Goal: Task Accomplishment & Management: Manage account settings

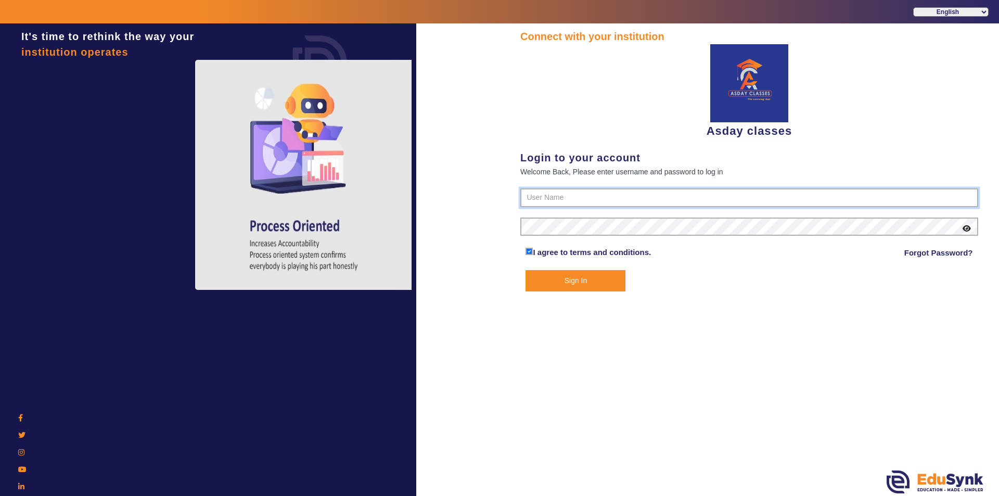
type input "7775077131"
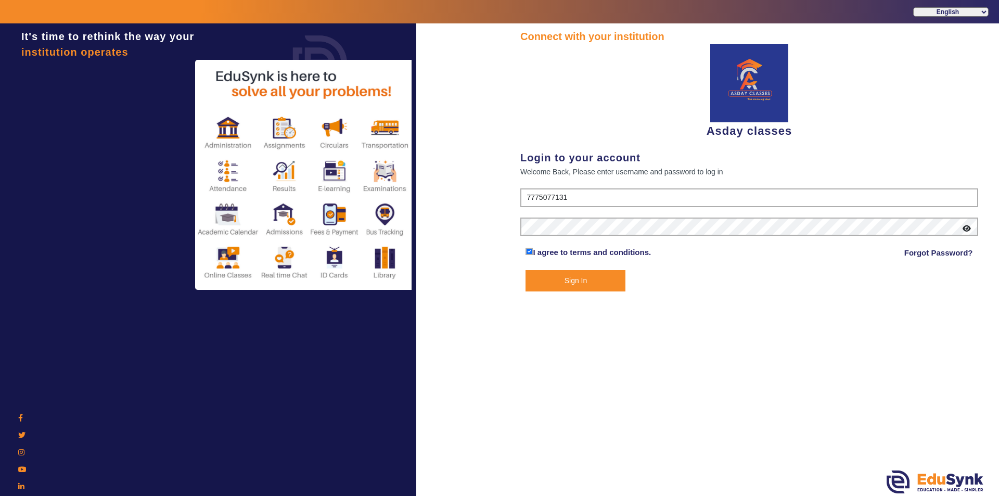
click at [581, 278] on button "Sign In" at bounding box center [575, 280] width 100 height 21
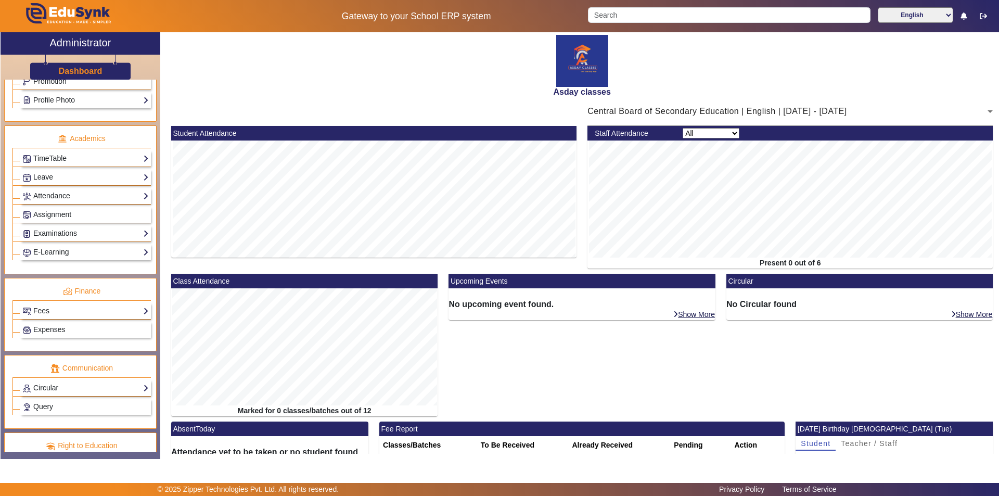
scroll to position [386, 0]
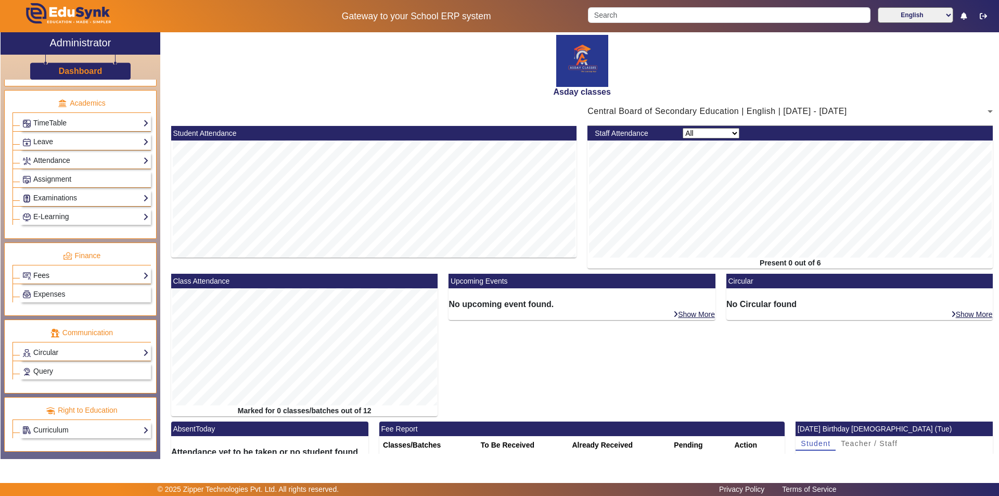
click at [56, 275] on link "Fees" at bounding box center [85, 276] width 126 height 12
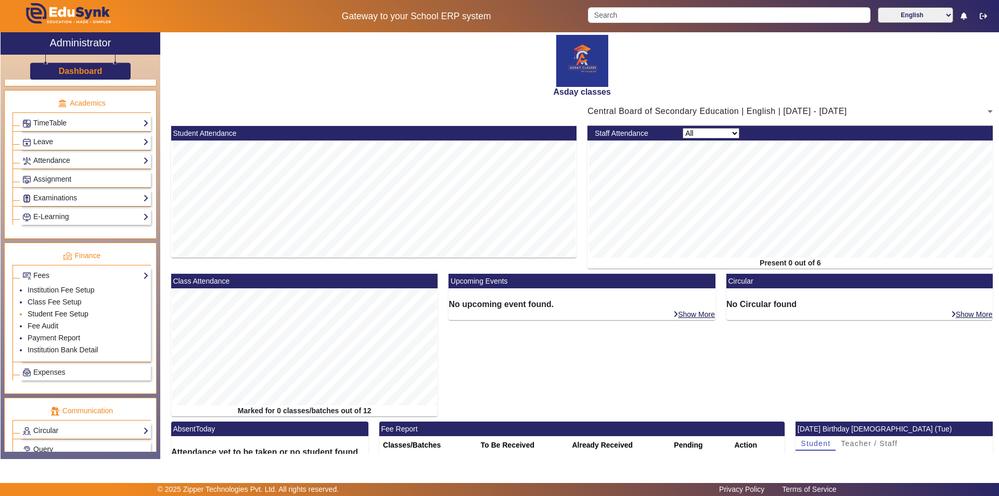
click at [58, 316] on link "Student Fee Setup" at bounding box center [58, 314] width 61 height 8
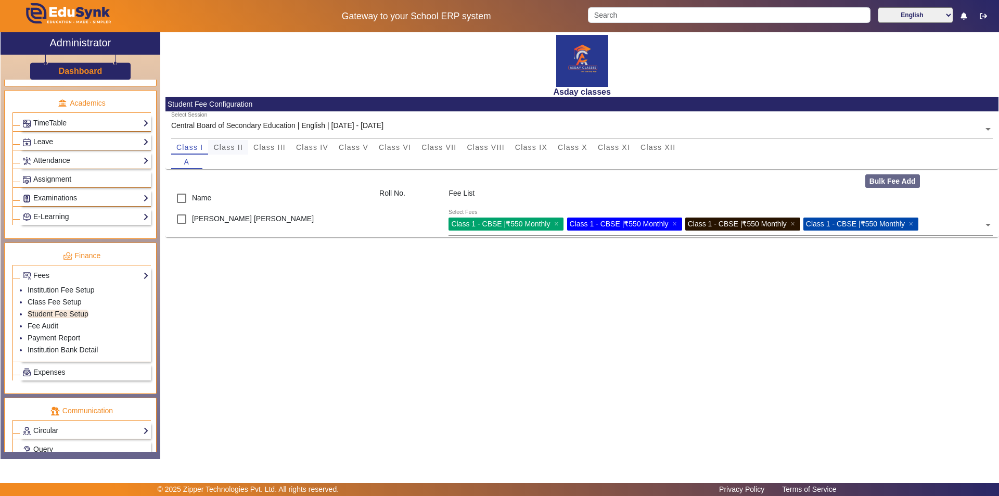
click at [224, 147] on span "Class II" at bounding box center [228, 147] width 30 height 7
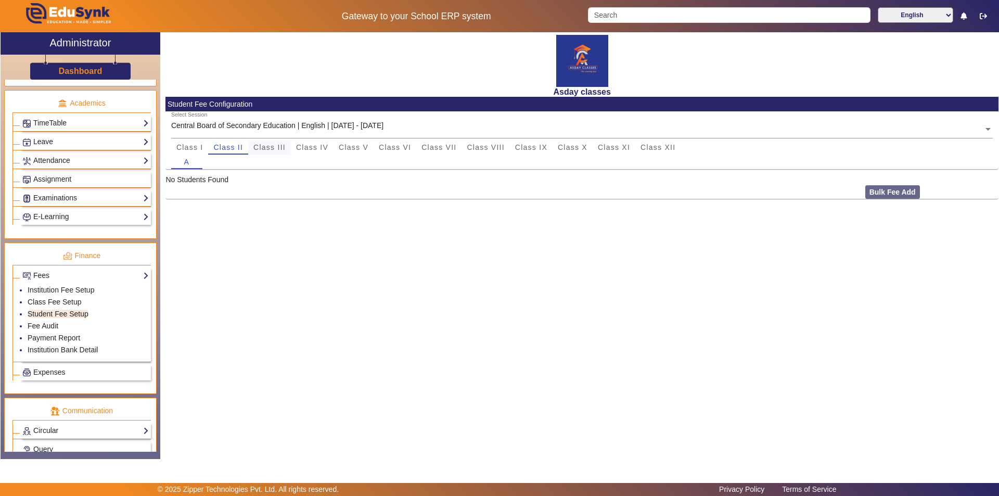
click at [275, 144] on span "Class III" at bounding box center [269, 147] width 32 height 7
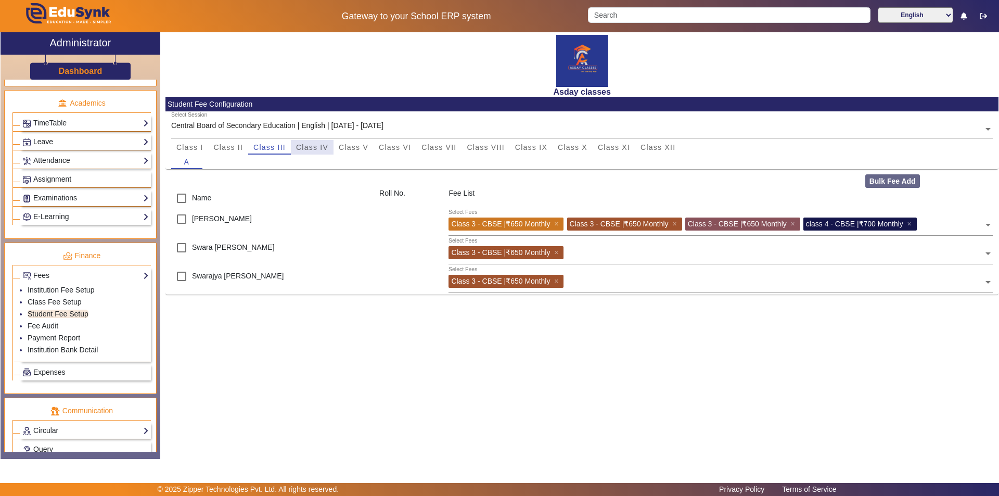
click at [311, 147] on span "Class IV" at bounding box center [312, 147] width 32 height 7
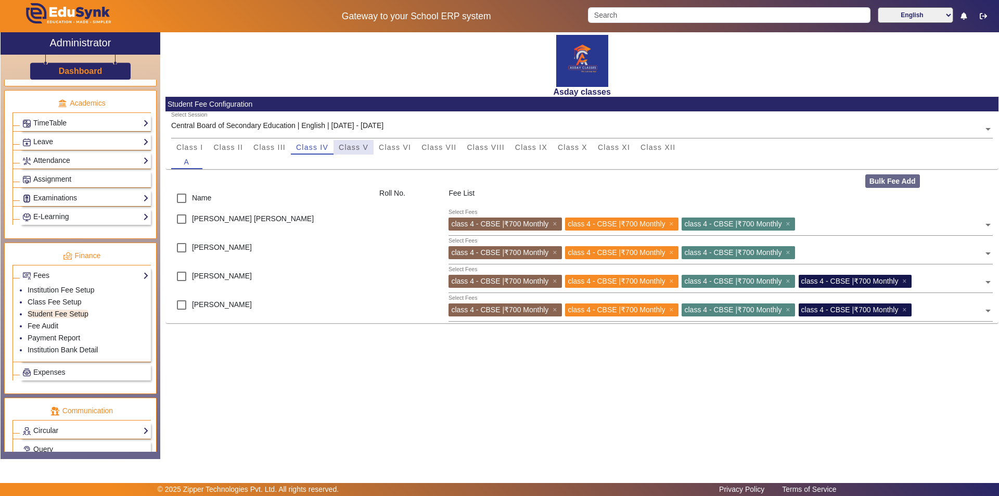
click at [362, 147] on span "Class V" at bounding box center [354, 147] width 30 height 7
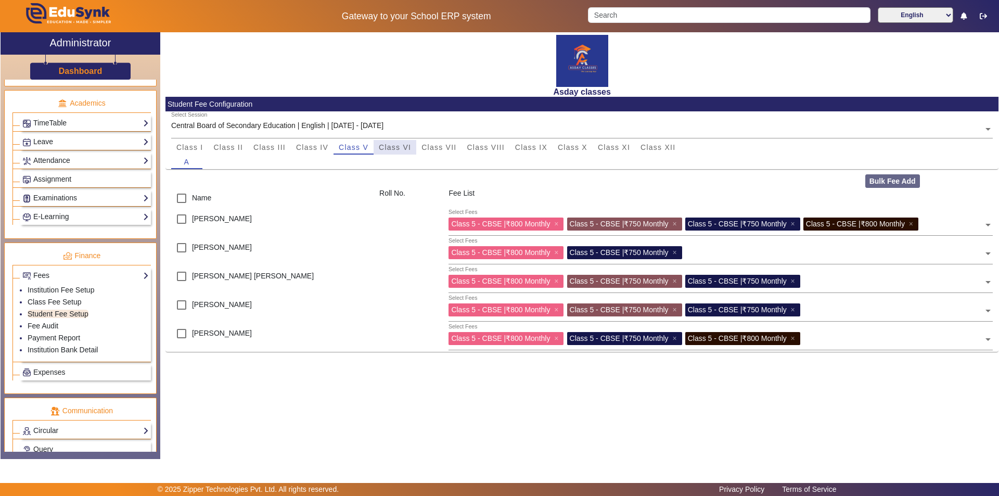
click at [389, 147] on span "Class VI" at bounding box center [395, 147] width 32 height 7
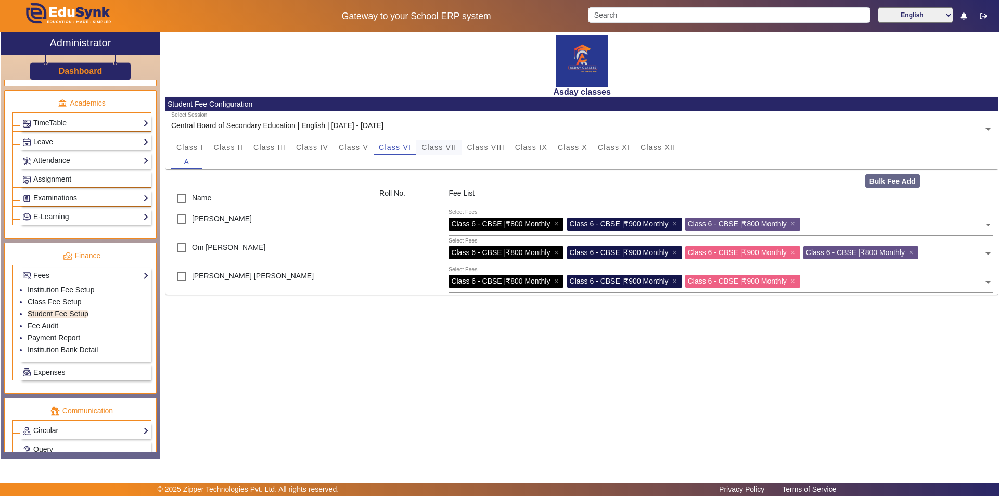
click at [443, 145] on span "Class VII" at bounding box center [438, 147] width 35 height 7
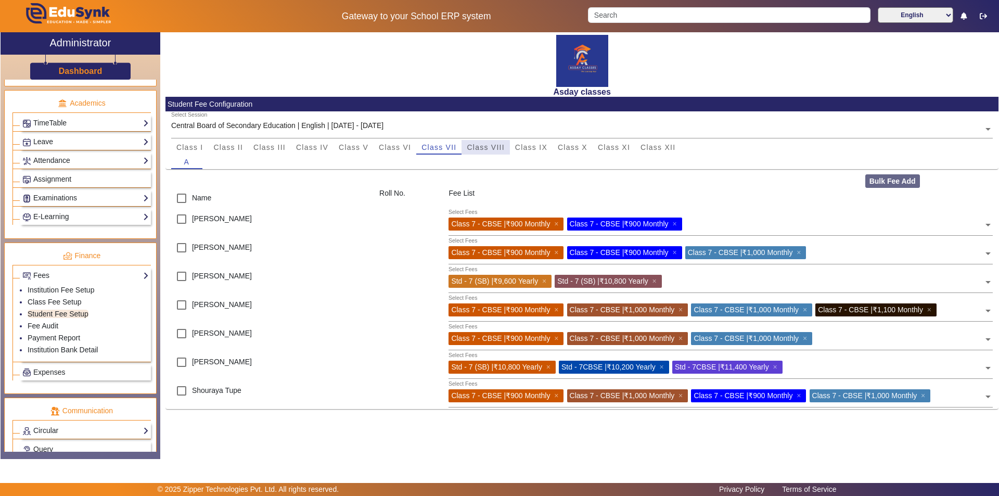
click at [485, 148] on span "Class VIII" at bounding box center [485, 147] width 37 height 7
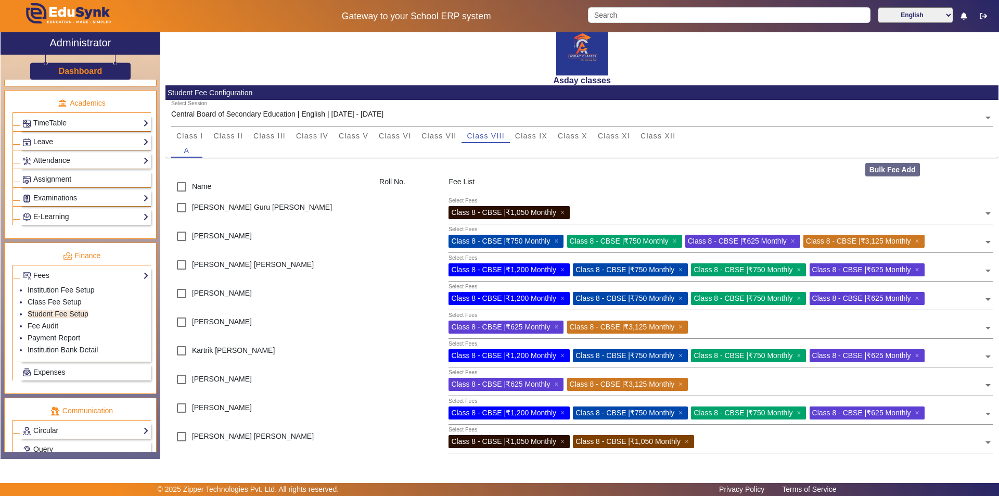
scroll to position [18, 0]
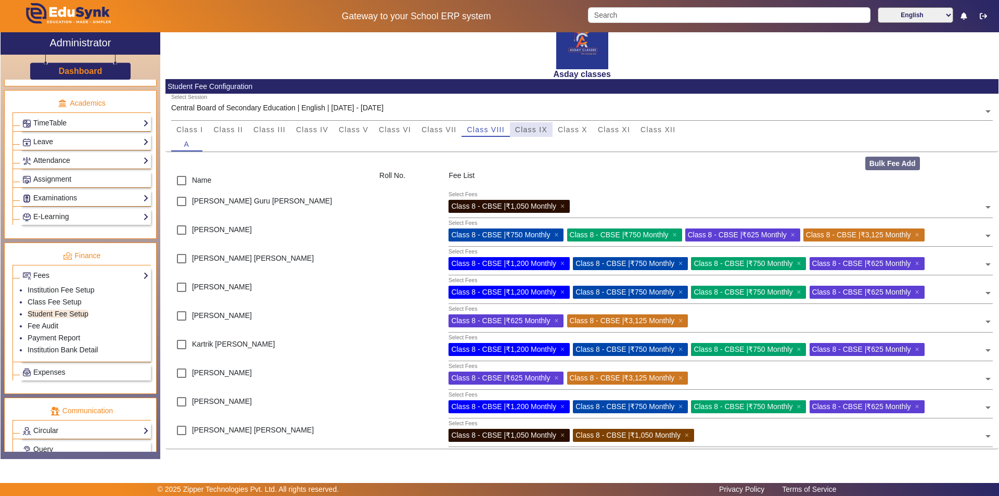
click at [541, 126] on span "Class IX" at bounding box center [531, 129] width 32 height 7
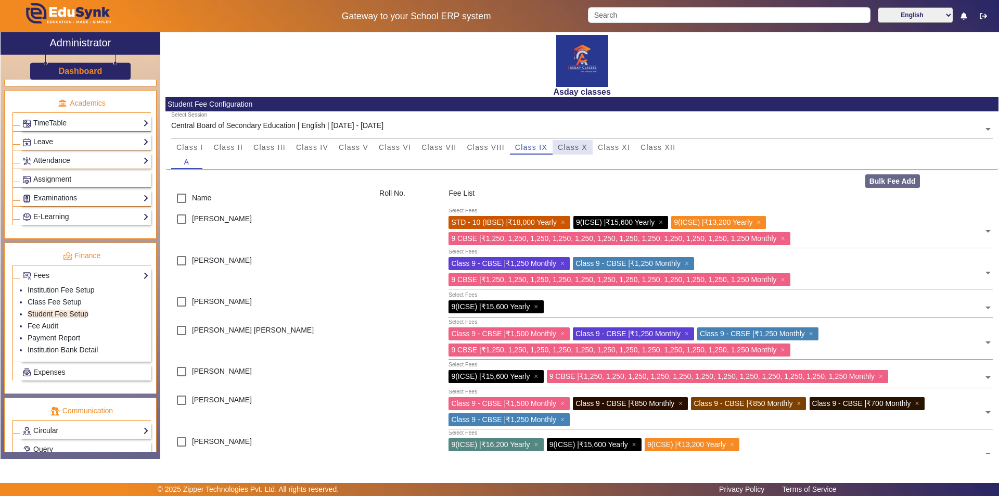
click at [573, 148] on span "Class X" at bounding box center [573, 147] width 30 height 7
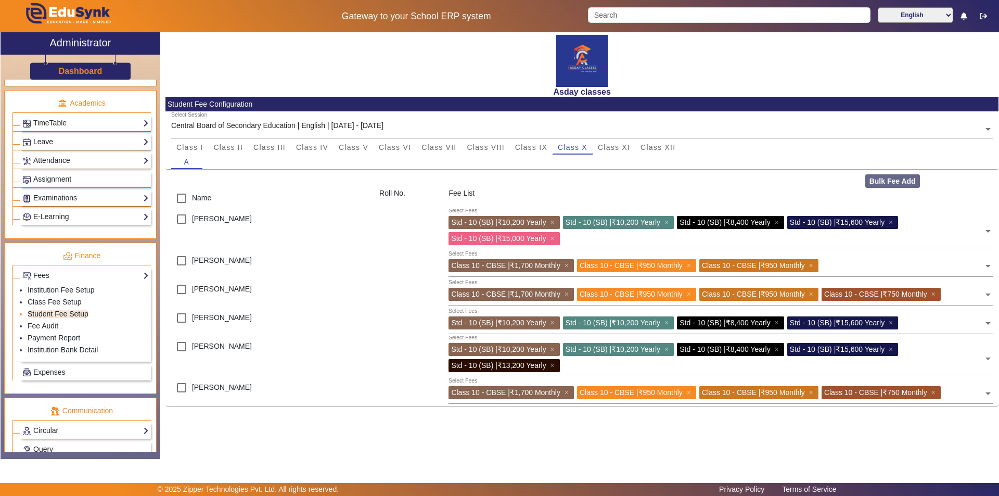
click at [82, 313] on link "Student Fee Setup" at bounding box center [58, 314] width 61 height 8
click at [55, 324] on link "Fee Audit" at bounding box center [43, 326] width 31 height 8
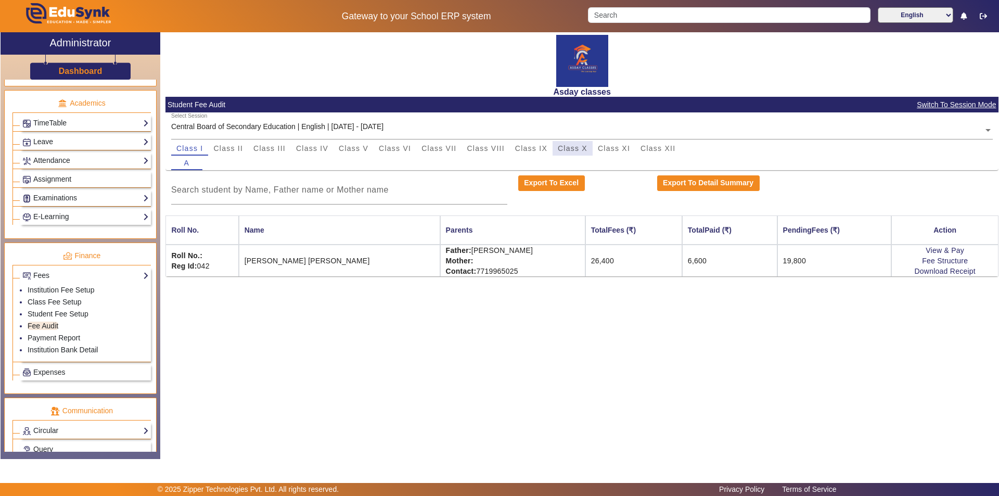
click at [568, 149] on span "Class X" at bounding box center [573, 148] width 30 height 7
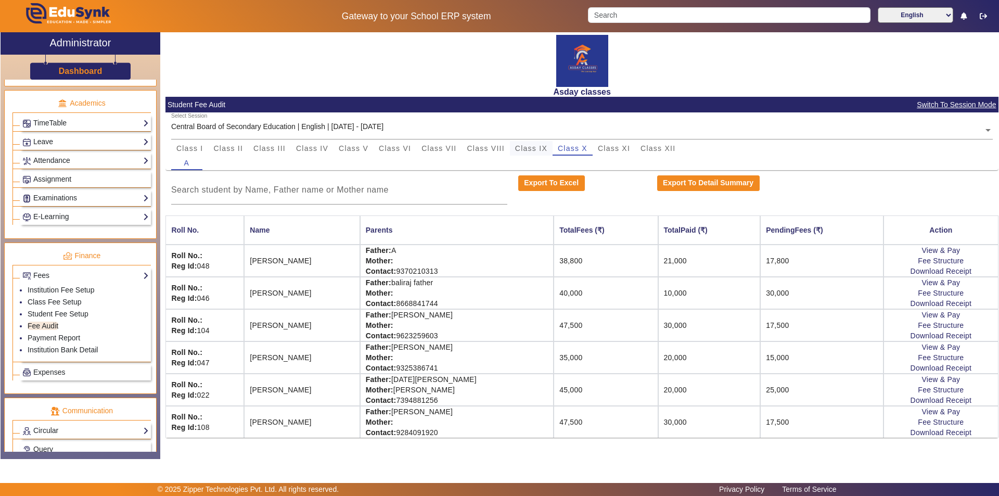
click at [531, 148] on span "Class IX" at bounding box center [531, 148] width 32 height 7
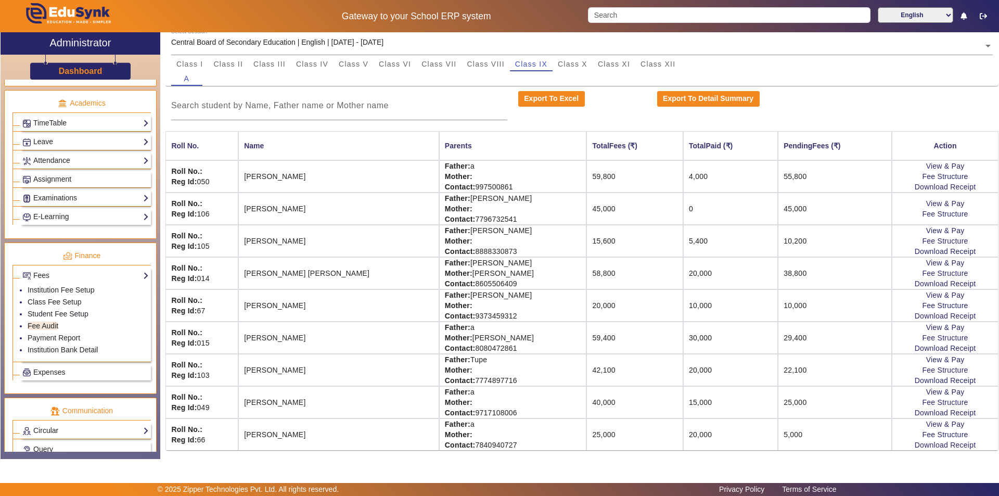
scroll to position [86, 0]
click at [929, 401] on link "Fee Structure" at bounding box center [945, 400] width 46 height 8
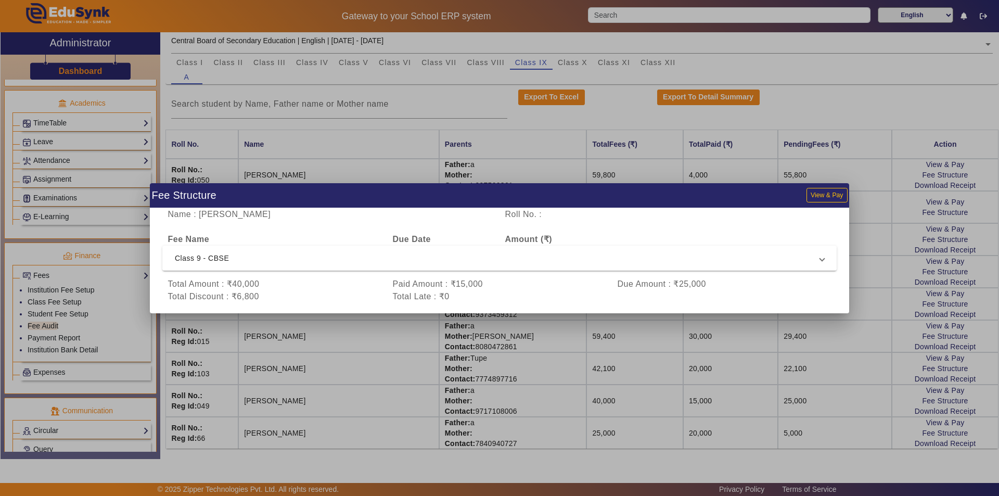
click at [799, 112] on div at bounding box center [499, 248] width 999 height 496
